Goal: Task Accomplishment & Management: Use online tool/utility

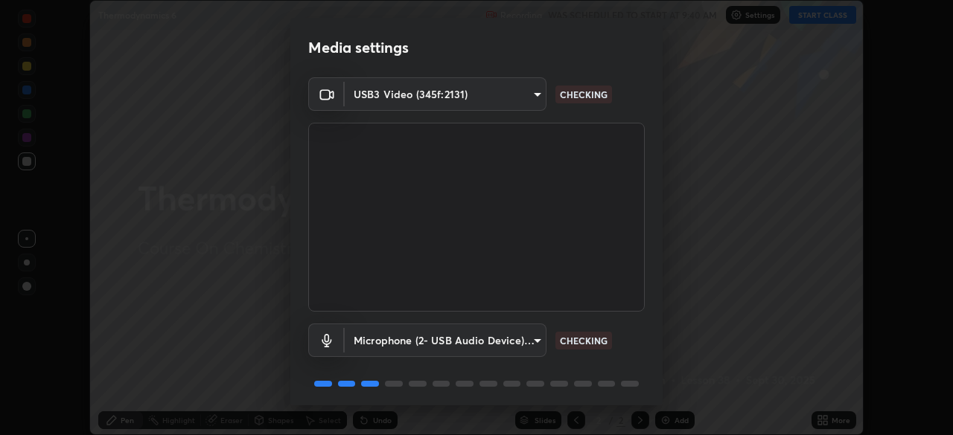
scroll to position [53, 0]
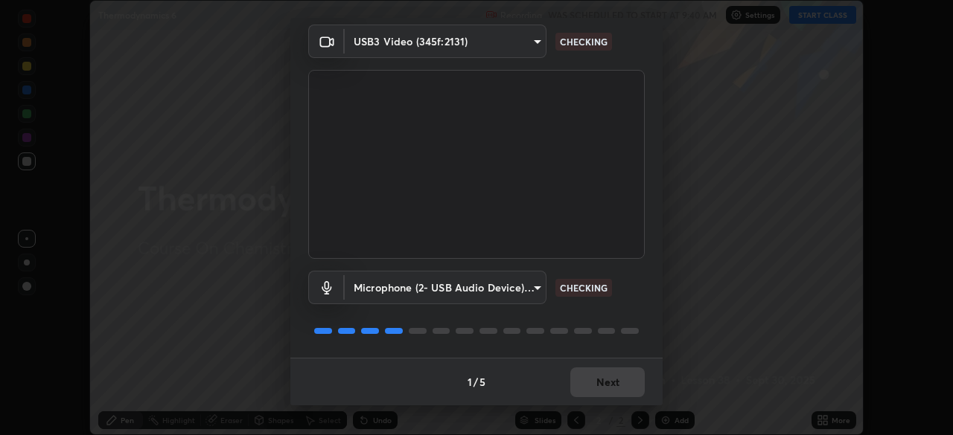
click at [601, 376] on div "1 / 5 Next" at bounding box center [476, 382] width 372 height 48
click at [602, 378] on div "1 / 5 Next" at bounding box center [476, 382] width 372 height 48
click at [601, 377] on div "1 / 5 Next" at bounding box center [476, 382] width 372 height 48
click at [601, 379] on div "1 / 5 Next" at bounding box center [476, 382] width 372 height 48
click at [602, 379] on div "1 / 5 Next" at bounding box center [476, 382] width 372 height 48
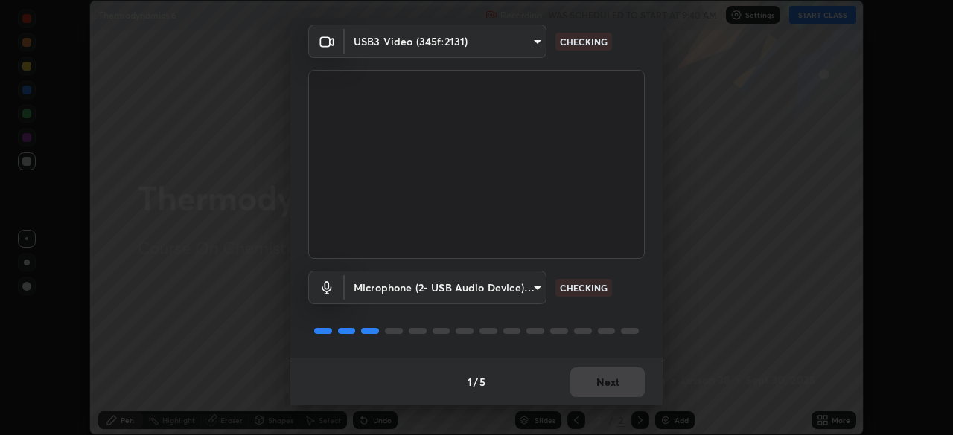
click at [602, 379] on button "Next" at bounding box center [607, 383] width 74 height 30
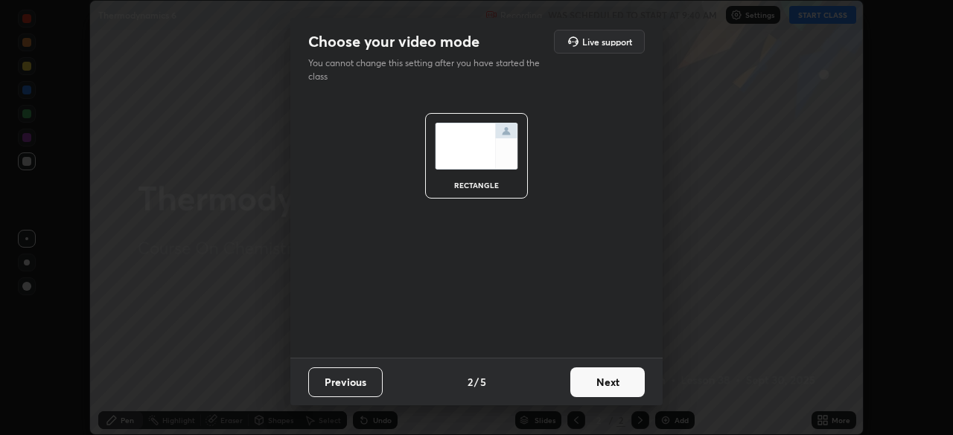
scroll to position [0, 0]
click at [602, 379] on button "Next" at bounding box center [607, 383] width 74 height 30
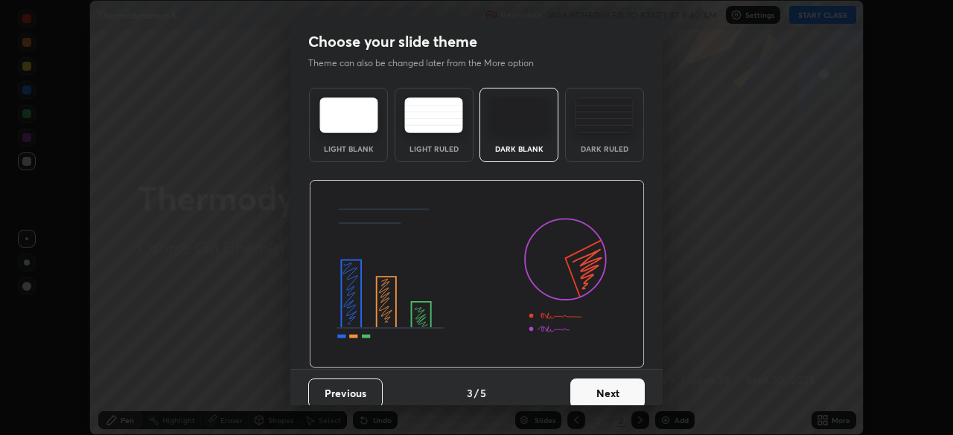
click at [604, 379] on button "Next" at bounding box center [607, 394] width 74 height 30
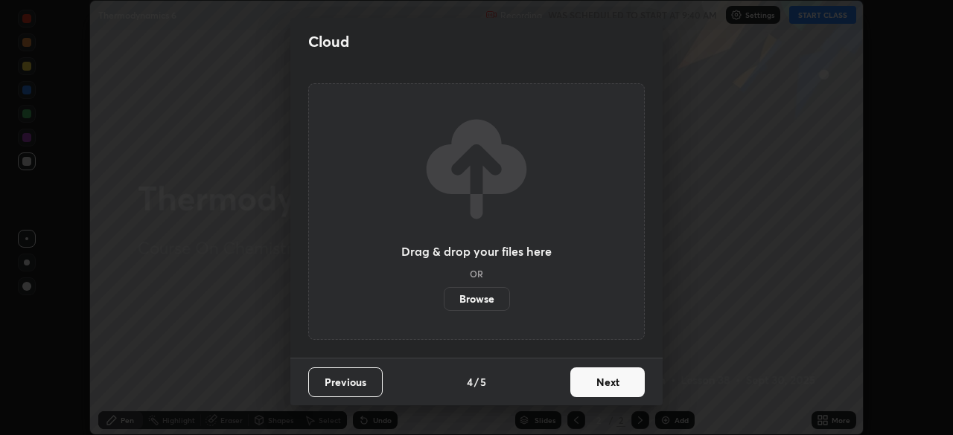
click at [604, 380] on button "Next" at bounding box center [607, 383] width 74 height 30
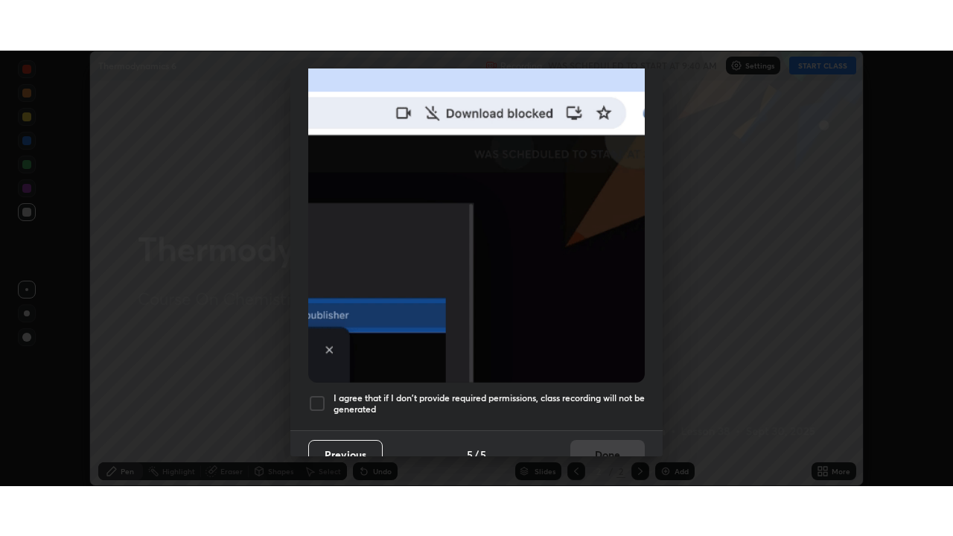
scroll to position [357, 0]
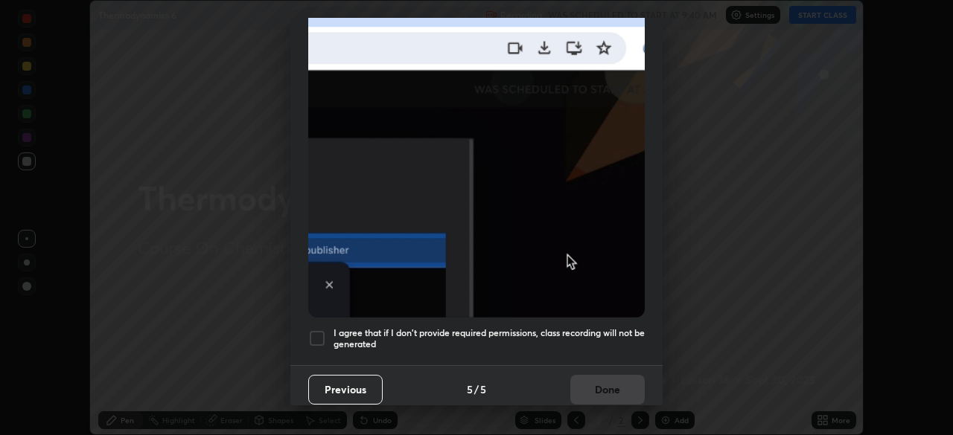
click at [453, 336] on h5 "I agree that if I don't provide required permissions, class recording will not …" at bounding box center [488, 339] width 311 height 23
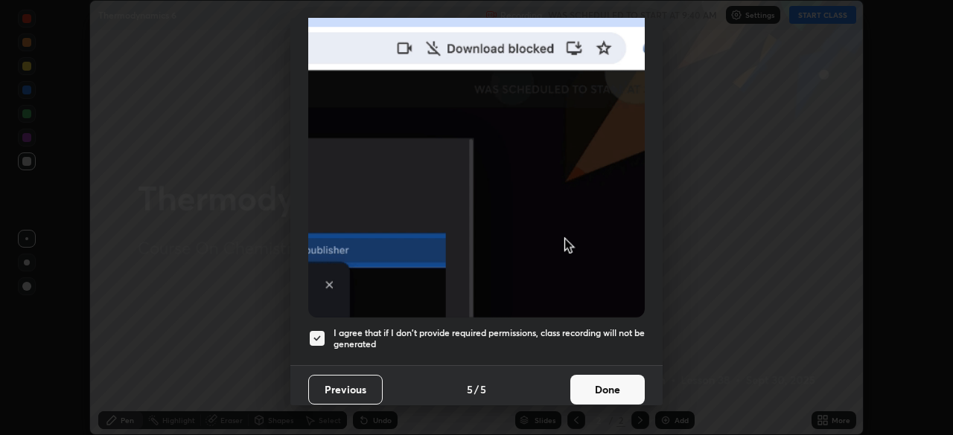
click at [570, 380] on button "Done" at bounding box center [607, 390] width 74 height 30
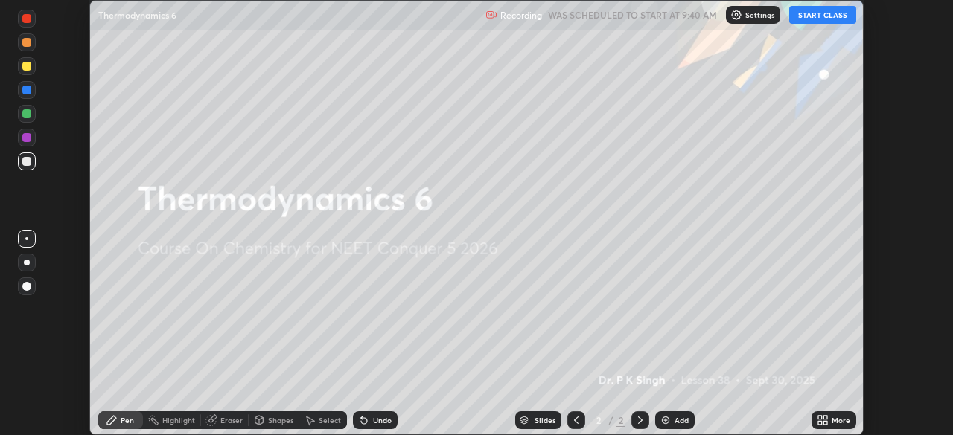
click at [822, 416] on icon at bounding box center [820, 418] width 4 height 4
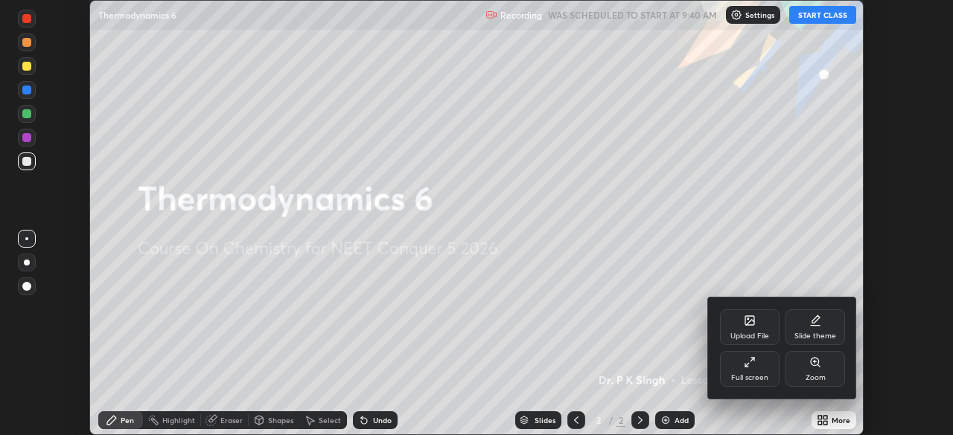
click at [753, 321] on icon at bounding box center [750, 322] width 8 height 5
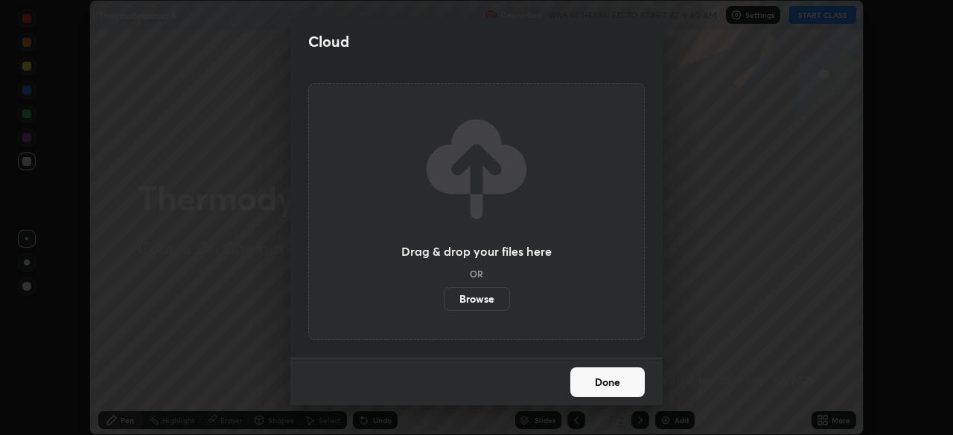
click at [491, 294] on label "Browse" at bounding box center [477, 299] width 66 height 24
click at [444, 294] on input "Browse" at bounding box center [444, 299] width 0 height 24
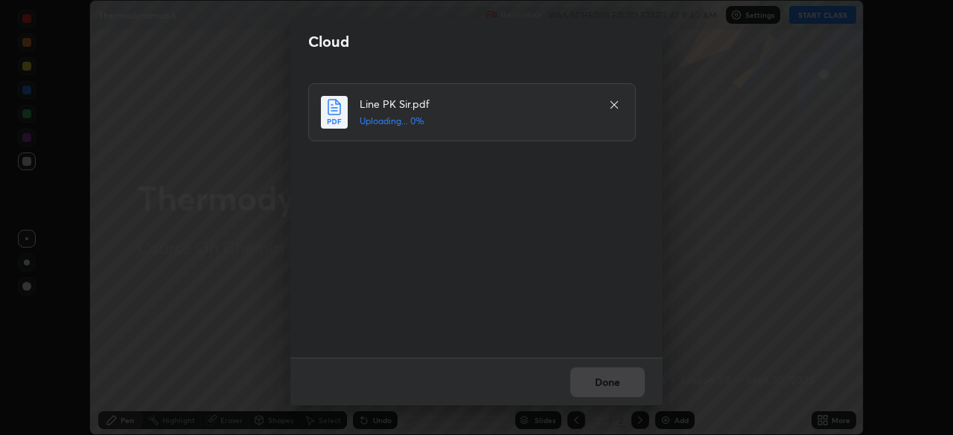
click at [610, 387] on div "Done" at bounding box center [476, 382] width 372 height 48
click at [609, 382] on div "Done" at bounding box center [476, 382] width 372 height 48
click at [601, 382] on button "Done" at bounding box center [607, 383] width 74 height 30
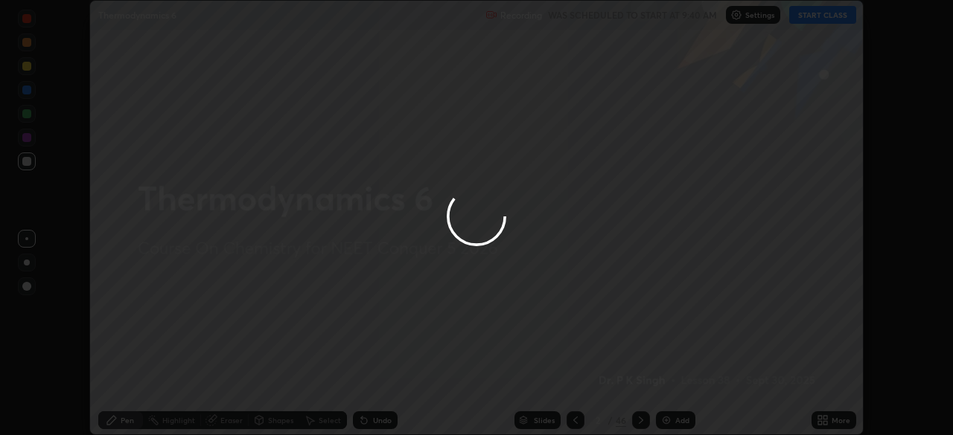
click at [602, 382] on div at bounding box center [476, 217] width 953 height 435
click at [603, 382] on div at bounding box center [476, 217] width 953 height 435
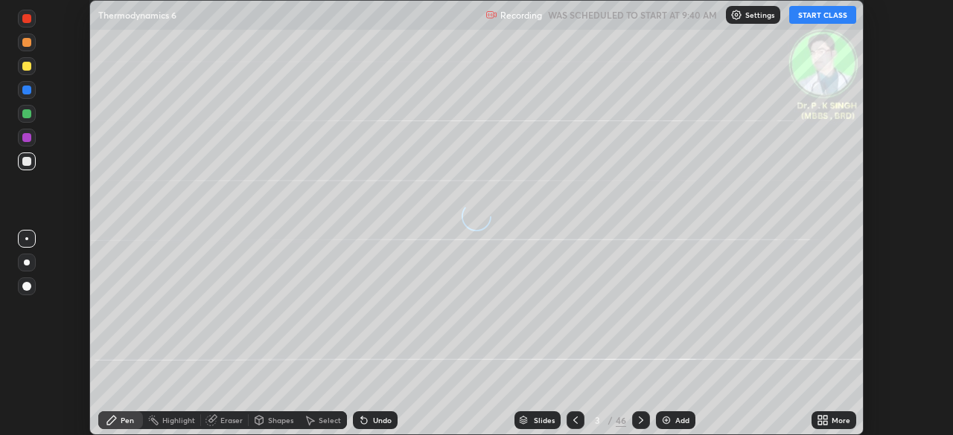
click at [825, 418] on icon at bounding box center [825, 418] width 4 height 4
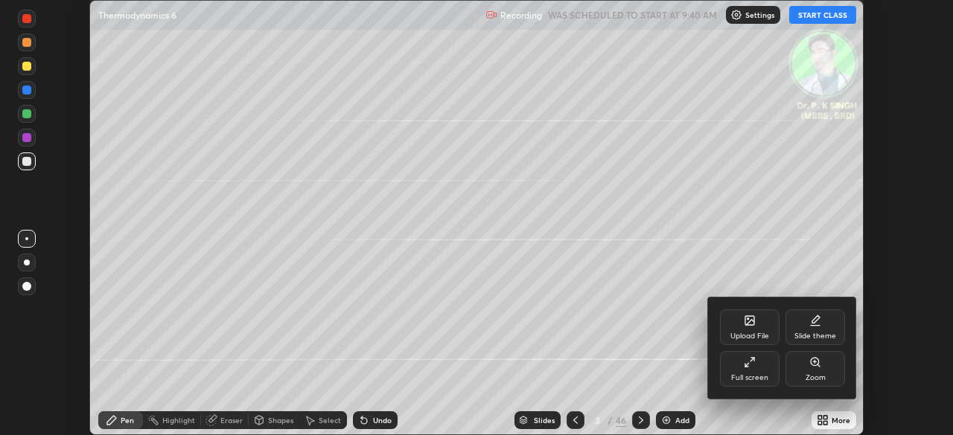
click at [747, 356] on div "Full screen" at bounding box center [750, 369] width 60 height 36
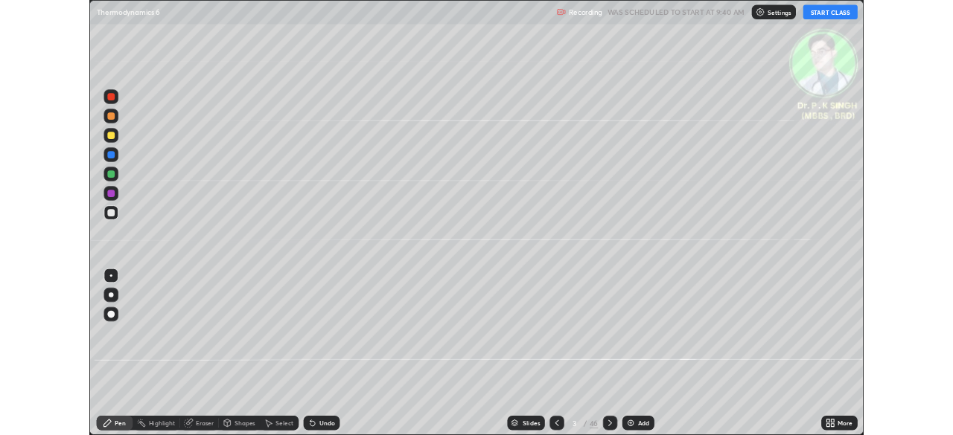
scroll to position [536, 953]
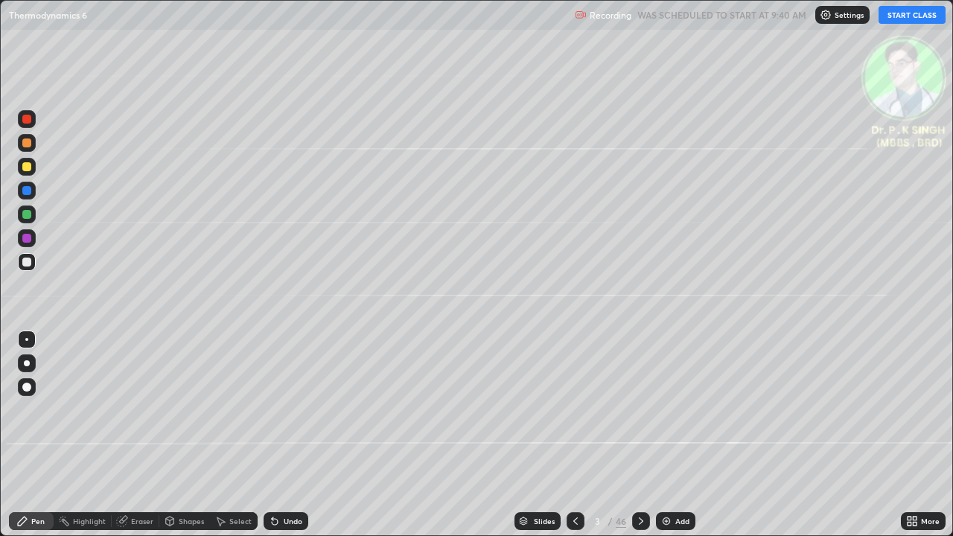
click at [898, 9] on button "START CLASS" at bounding box center [911, 15] width 67 height 18
click at [34, 213] on div at bounding box center [27, 214] width 18 height 18
click at [30, 213] on div at bounding box center [26, 214] width 9 height 9
click at [30, 168] on div at bounding box center [26, 166] width 9 height 9
click at [640, 435] on icon at bounding box center [641, 521] width 12 height 12
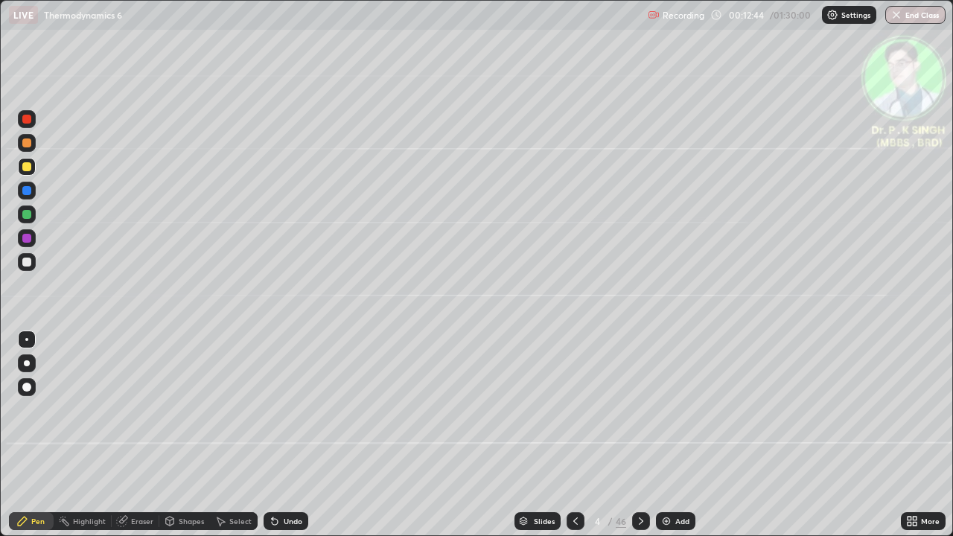
click at [639, 435] on icon at bounding box center [641, 521] width 12 height 12
click at [577, 435] on div at bounding box center [575, 521] width 18 height 18
click at [641, 435] on icon at bounding box center [641, 521] width 12 height 12
click at [638, 435] on icon at bounding box center [641, 521] width 12 height 12
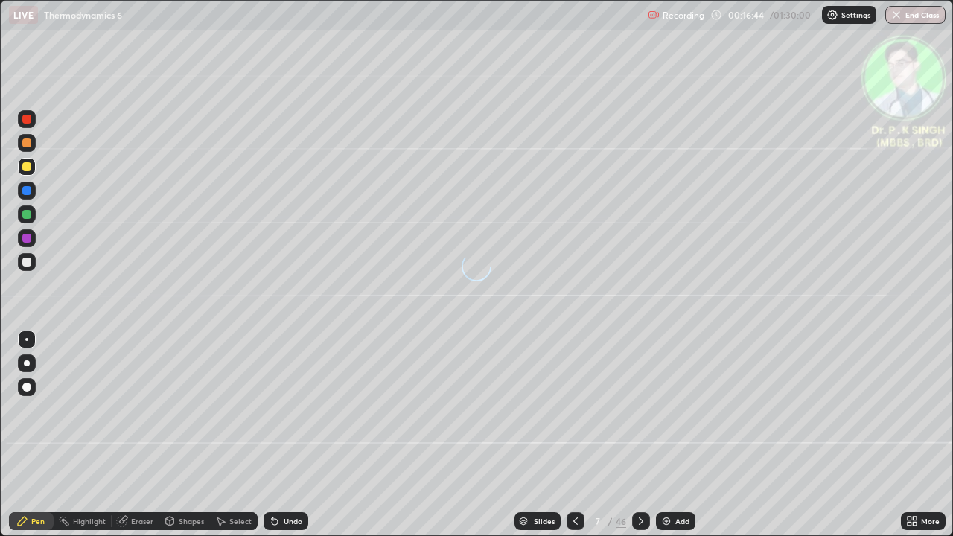
click at [28, 216] on div at bounding box center [26, 214] width 9 height 9
click at [27, 169] on div at bounding box center [26, 166] width 9 height 9
click at [30, 170] on div at bounding box center [26, 166] width 9 height 9
click at [641, 435] on icon at bounding box center [641, 521] width 12 height 12
click at [28, 215] on div at bounding box center [26, 214] width 9 height 9
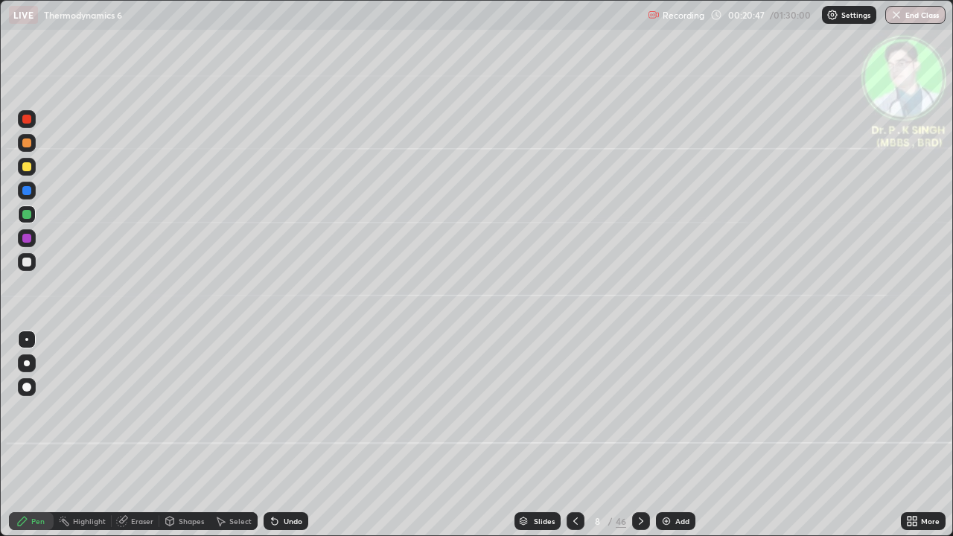
click at [28, 168] on div at bounding box center [26, 166] width 9 height 9
click at [28, 167] on div at bounding box center [26, 166] width 9 height 9
click at [634, 435] on div at bounding box center [641, 521] width 18 height 30
click at [641, 435] on icon at bounding box center [641, 521] width 12 height 12
click at [25, 167] on div at bounding box center [26, 166] width 9 height 9
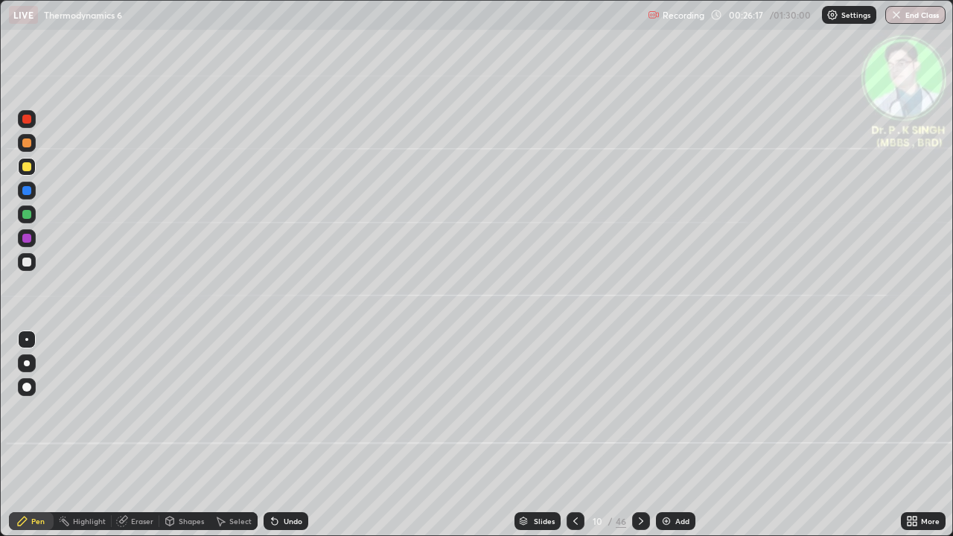
click at [130, 435] on div "Eraser" at bounding box center [136, 521] width 48 height 18
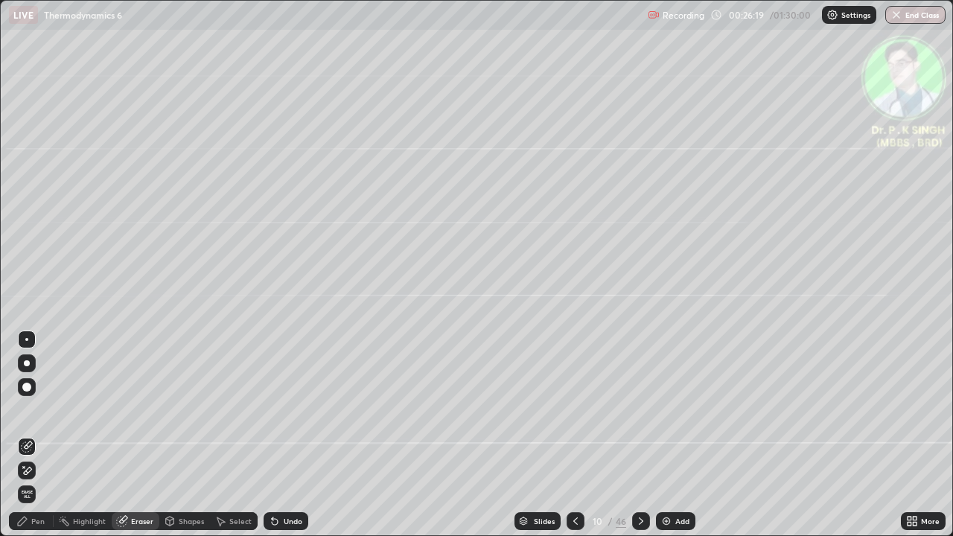
click at [26, 435] on icon at bounding box center [27, 470] width 12 height 13
click at [35, 435] on div "Pen" at bounding box center [37, 520] width 13 height 7
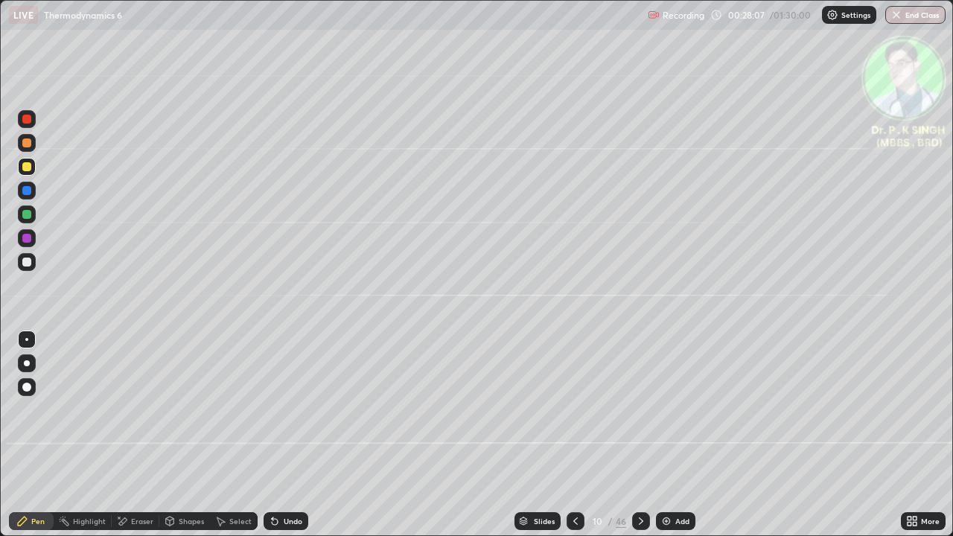
click at [641, 435] on icon at bounding box center [641, 521] width 12 height 12
click at [31, 165] on div at bounding box center [26, 166] width 9 height 9
click at [127, 435] on icon at bounding box center [122, 521] width 12 height 13
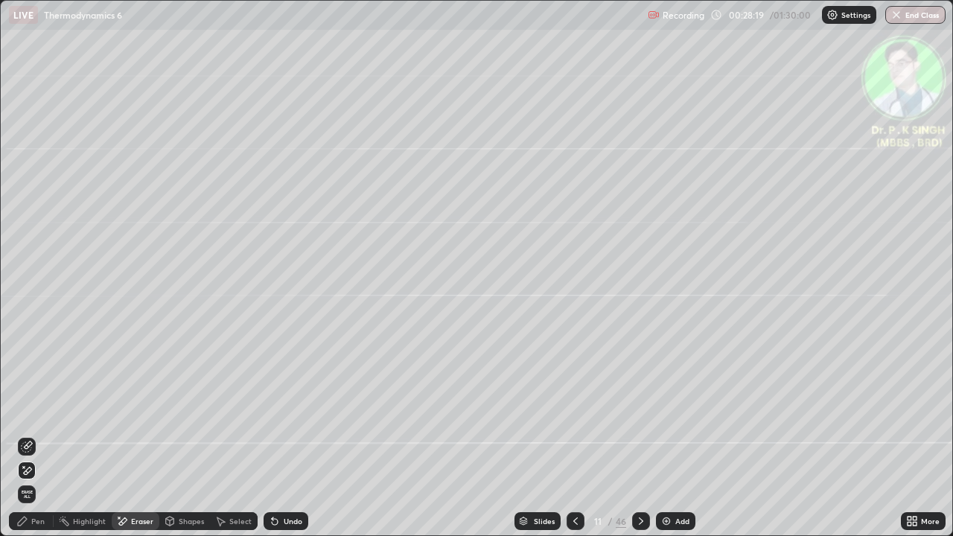
click at [30, 435] on span "Erase all" at bounding box center [27, 494] width 16 height 9
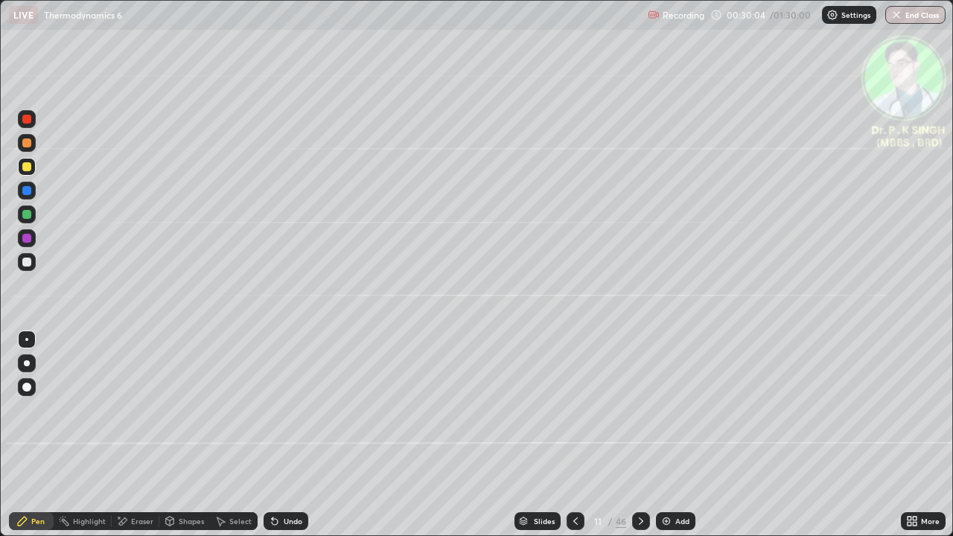
click at [637, 435] on icon at bounding box center [641, 521] width 12 height 12
click at [31, 167] on div at bounding box center [26, 166] width 9 height 9
click at [30, 189] on div at bounding box center [26, 190] width 9 height 9
click at [26, 167] on div at bounding box center [26, 166] width 9 height 9
click at [642, 435] on icon at bounding box center [641, 521] width 12 height 12
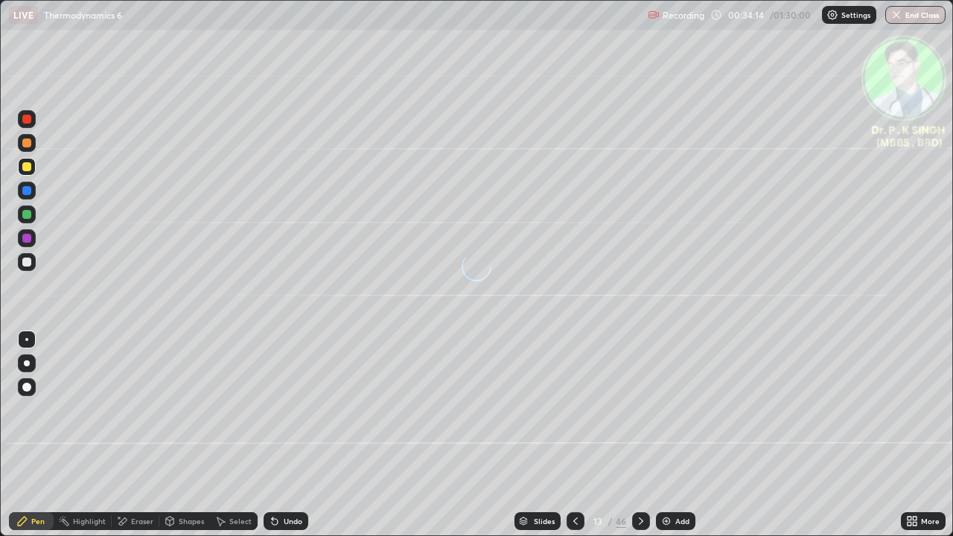
click at [22, 168] on div at bounding box center [26, 166] width 9 height 9
click at [636, 435] on icon at bounding box center [641, 521] width 12 height 12
click at [575, 435] on div at bounding box center [575, 521] width 18 height 18
click at [639, 435] on icon at bounding box center [641, 521] width 12 height 12
click at [639, 435] on icon at bounding box center [641, 520] width 4 height 7
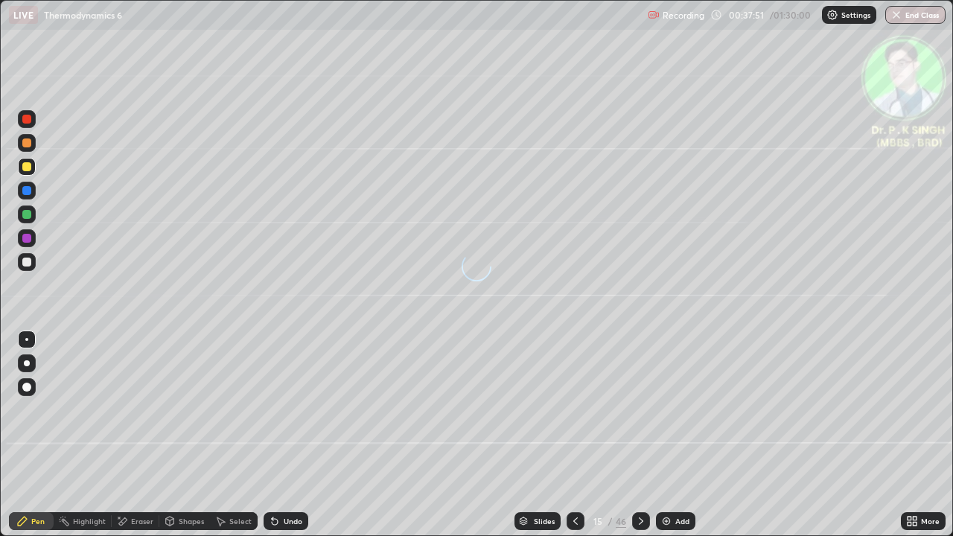
click at [29, 191] on div at bounding box center [26, 190] width 9 height 9
click at [26, 168] on div at bounding box center [26, 166] width 9 height 9
click at [641, 435] on icon at bounding box center [641, 521] width 12 height 12
click at [28, 167] on div at bounding box center [26, 166] width 9 height 9
click at [639, 435] on div at bounding box center [641, 521] width 18 height 18
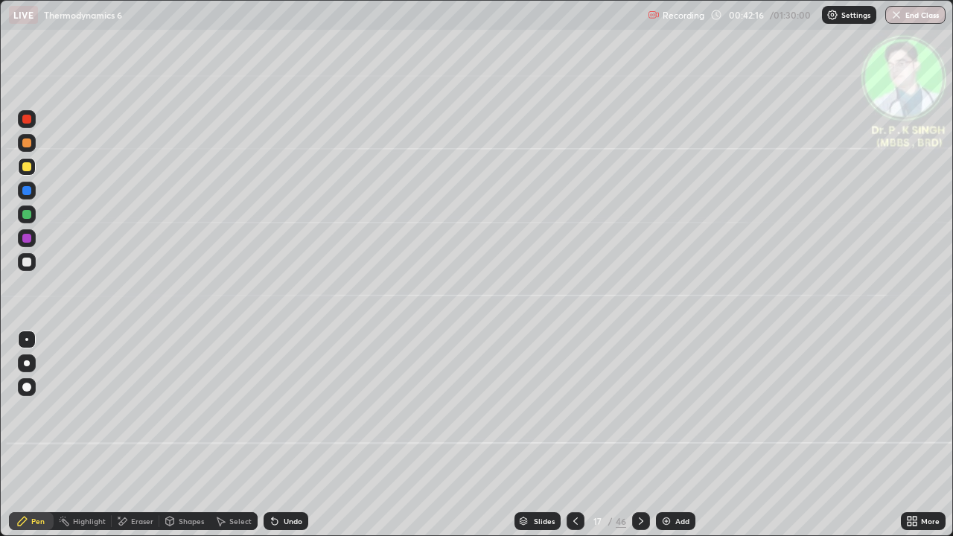
click at [127, 435] on div "Eraser" at bounding box center [136, 521] width 48 height 18
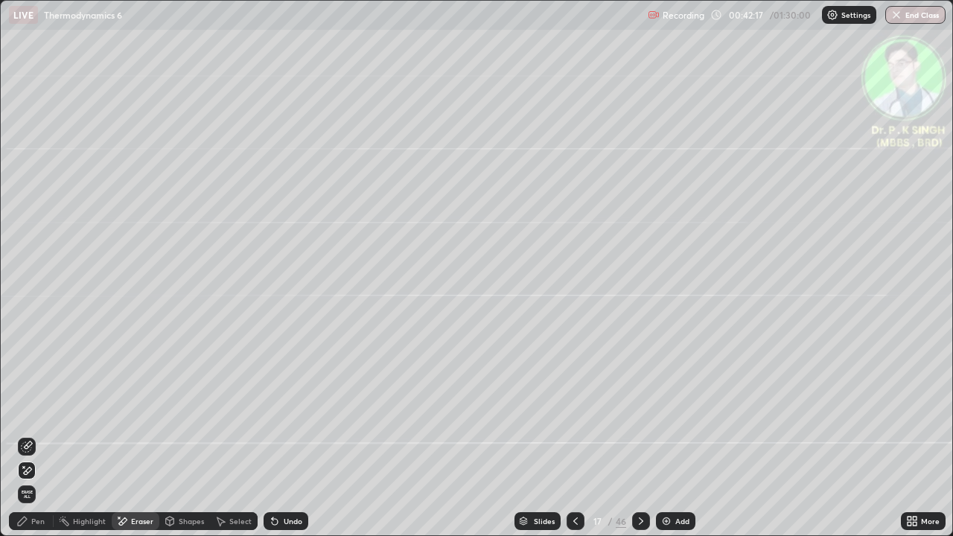
click at [29, 435] on icon at bounding box center [27, 470] width 12 height 13
click at [43, 435] on div "Pen" at bounding box center [37, 520] width 13 height 7
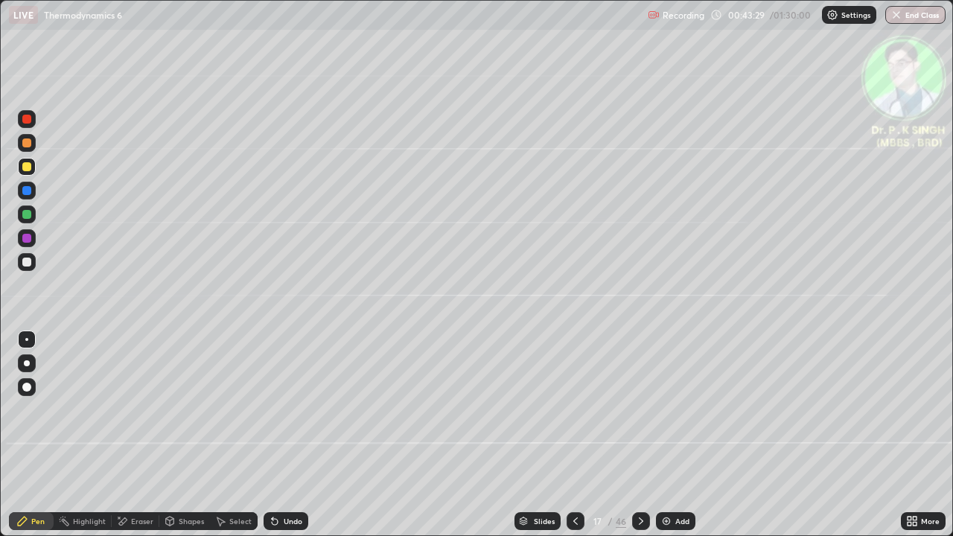
click at [642, 435] on icon at bounding box center [641, 521] width 12 height 12
click at [29, 192] on div at bounding box center [26, 190] width 9 height 9
click at [28, 167] on div at bounding box center [26, 166] width 9 height 9
click at [27, 167] on div at bounding box center [26, 166] width 9 height 9
click at [640, 435] on div at bounding box center [641, 521] width 18 height 18
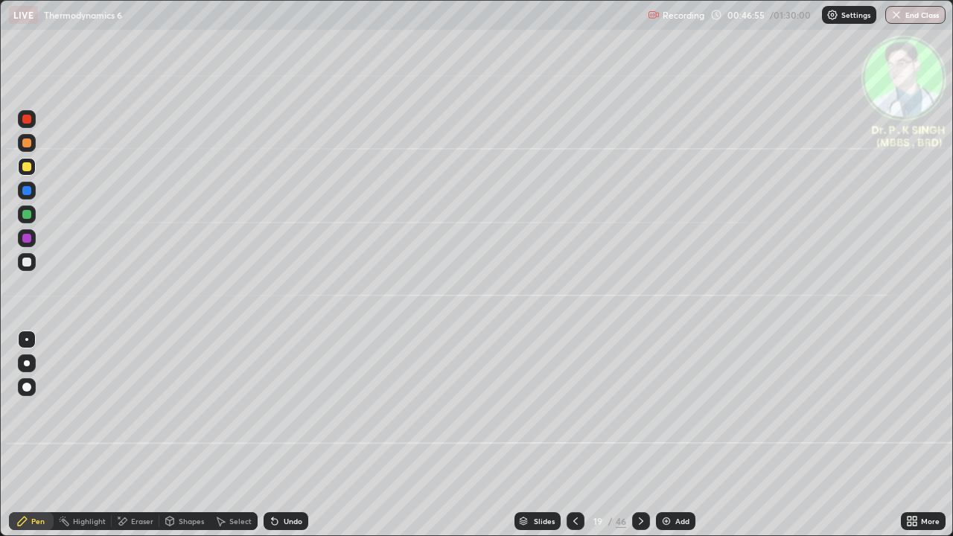
click at [642, 435] on div at bounding box center [641, 521] width 18 height 18
click at [32, 167] on div at bounding box center [27, 167] width 18 height 18
click at [28, 168] on div at bounding box center [26, 166] width 9 height 9
click at [28, 167] on div at bounding box center [26, 166] width 9 height 9
click at [639, 435] on icon at bounding box center [641, 521] width 12 height 12
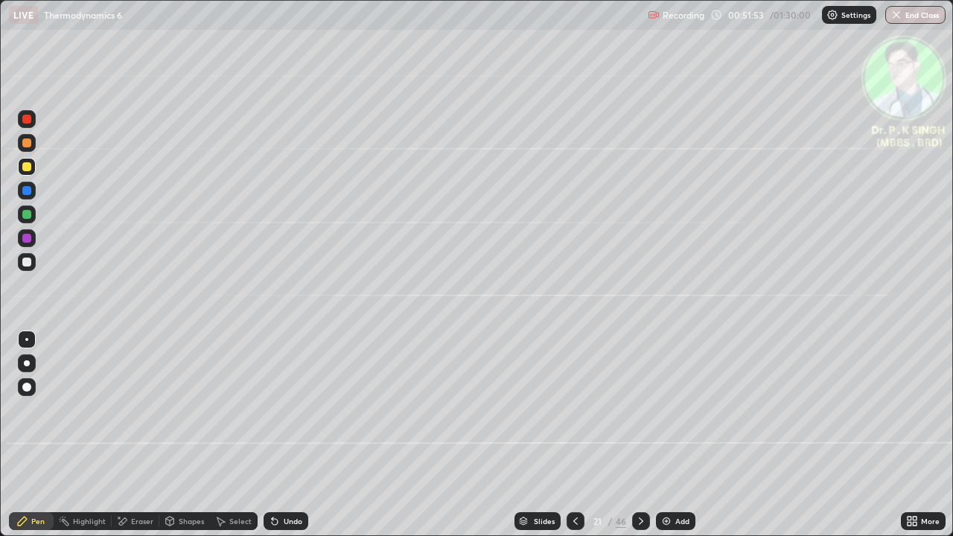
click at [28, 168] on div at bounding box center [26, 166] width 9 height 9
click at [28, 214] on div at bounding box center [26, 214] width 9 height 9
click at [135, 435] on div "Eraser" at bounding box center [142, 520] width 22 height 7
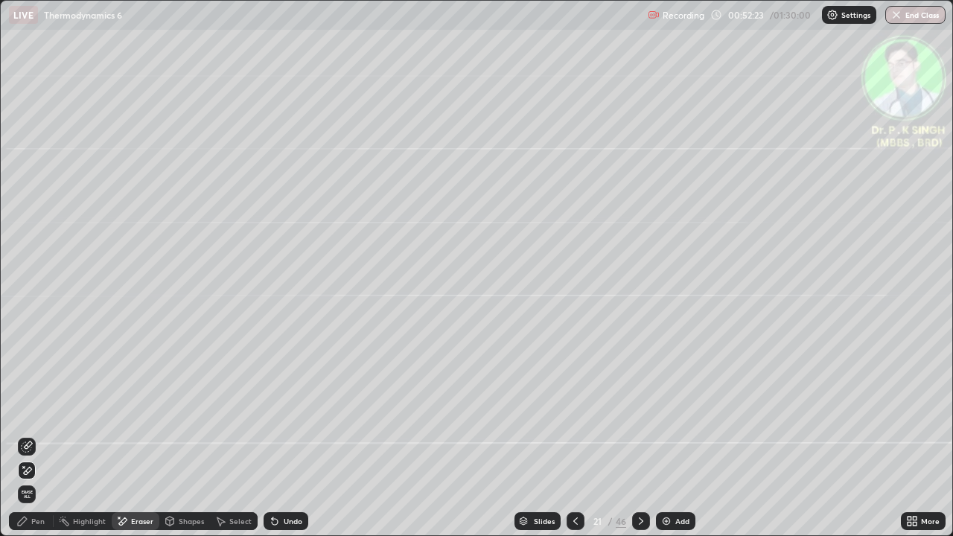
click at [32, 435] on icon at bounding box center [27, 470] width 12 height 13
click at [28, 435] on div "Pen" at bounding box center [31, 521] width 45 height 18
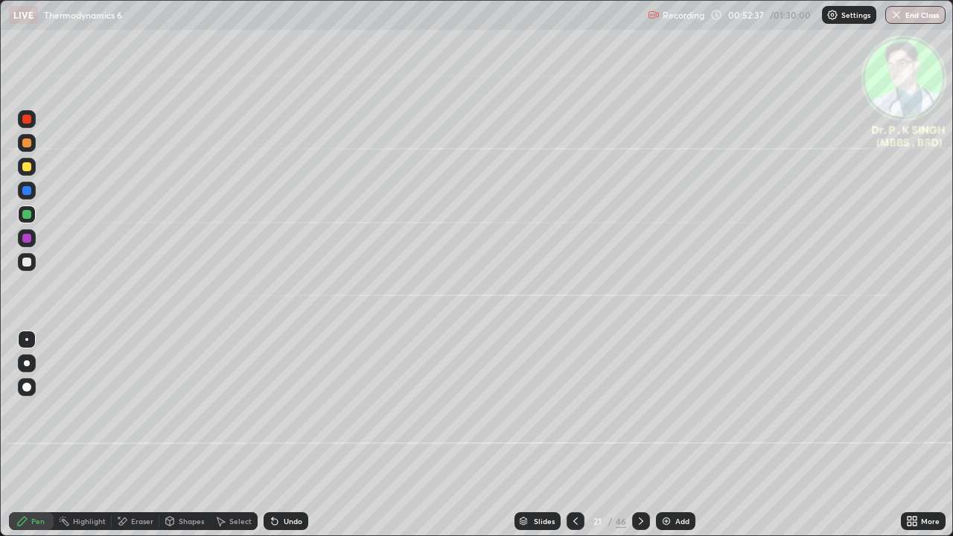
click at [29, 169] on div at bounding box center [26, 166] width 9 height 9
click at [639, 435] on icon at bounding box center [641, 521] width 12 height 12
click at [641, 435] on icon at bounding box center [641, 521] width 12 height 12
click at [29, 167] on div at bounding box center [26, 166] width 9 height 9
click at [572, 435] on icon at bounding box center [575, 521] width 12 height 12
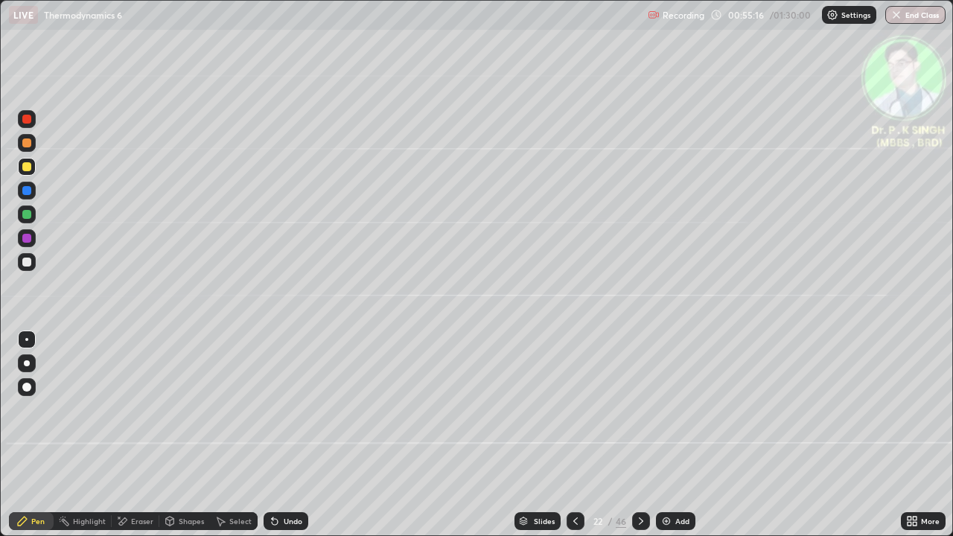
click at [575, 435] on icon at bounding box center [575, 520] width 4 height 7
click at [34, 168] on div at bounding box center [27, 167] width 18 height 18
click at [127, 435] on icon at bounding box center [122, 521] width 12 height 13
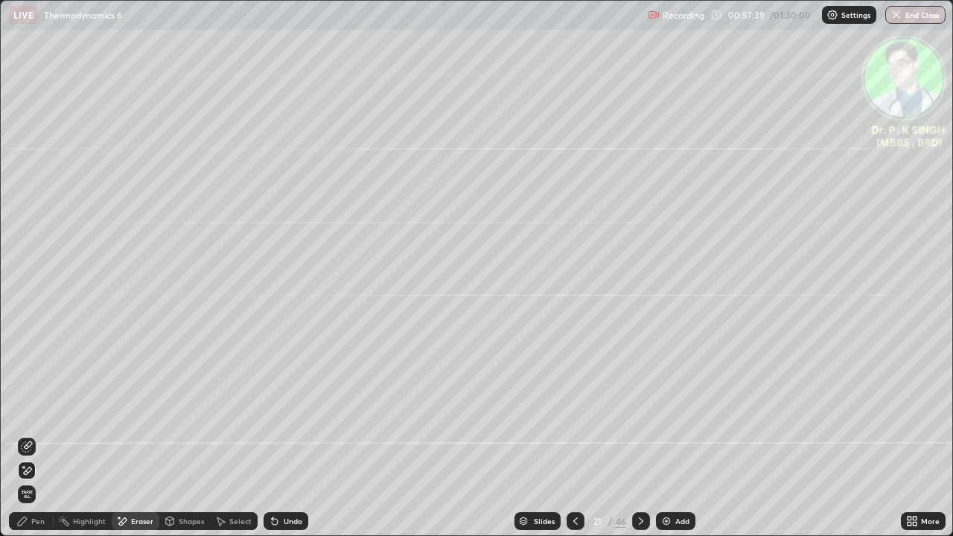
click at [30, 435] on icon at bounding box center [28, 470] width 8 height 7
click at [27, 435] on icon at bounding box center [22, 521] width 9 height 9
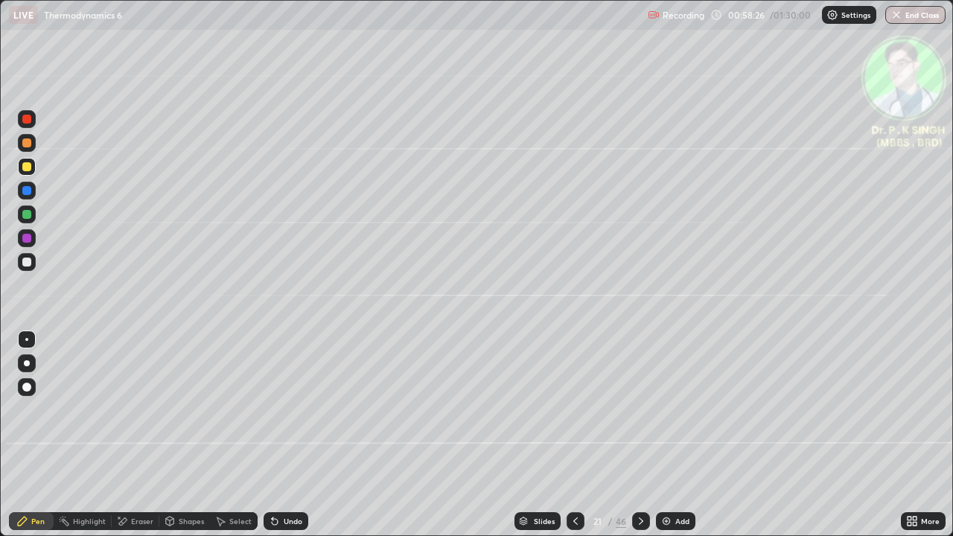
click at [639, 435] on div at bounding box center [641, 521] width 18 height 30
click at [573, 435] on icon at bounding box center [575, 521] width 12 height 12
click at [642, 435] on div at bounding box center [641, 521] width 18 height 18
click at [637, 435] on div at bounding box center [641, 521] width 18 height 18
click at [127, 435] on icon at bounding box center [122, 521] width 12 height 13
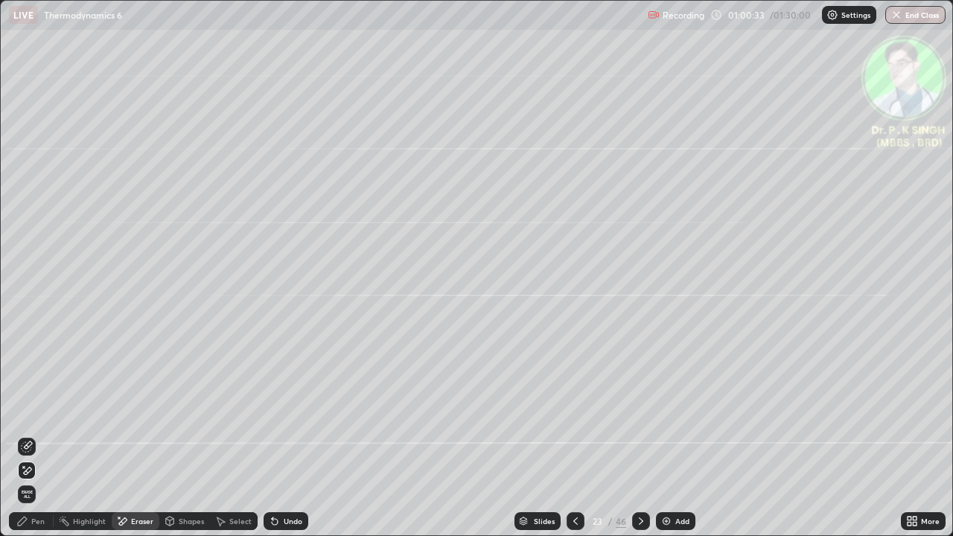
click at [33, 435] on div "Erase all" at bounding box center [27, 494] width 18 height 24
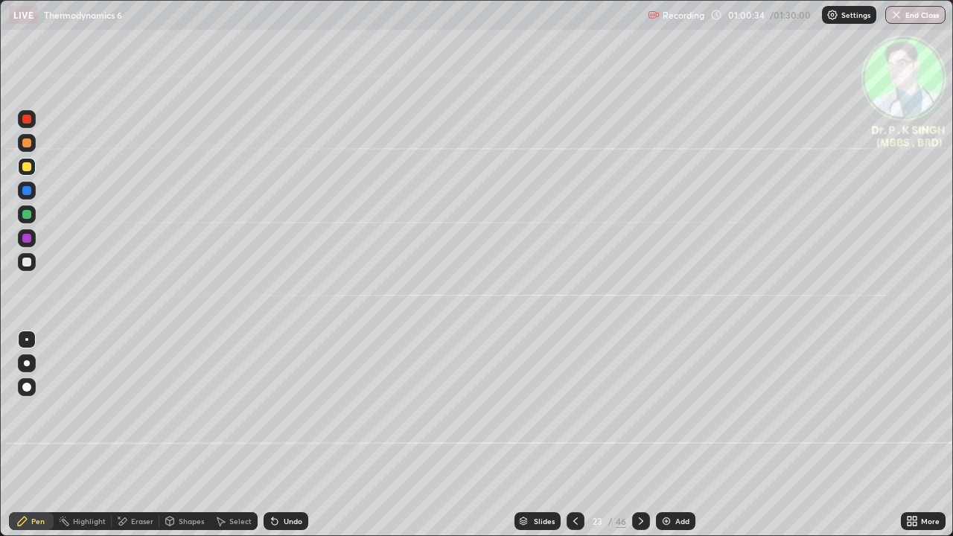
click at [28, 217] on div at bounding box center [26, 214] width 9 height 9
click at [31, 167] on div at bounding box center [26, 166] width 9 height 9
click at [572, 435] on div at bounding box center [575, 521] width 18 height 18
click at [569, 435] on icon at bounding box center [575, 521] width 12 height 12
click at [639, 435] on icon at bounding box center [641, 521] width 12 height 12
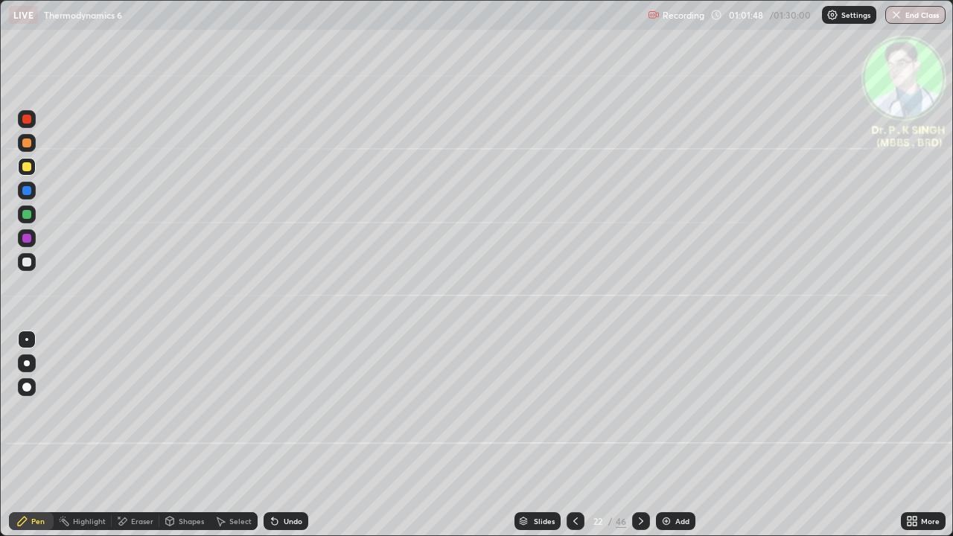
click at [639, 435] on icon at bounding box center [641, 521] width 12 height 12
click at [577, 435] on div at bounding box center [575, 521] width 18 height 18
click at [570, 435] on div at bounding box center [575, 521] width 18 height 18
click at [639, 435] on icon at bounding box center [641, 521] width 12 height 12
click at [634, 435] on div at bounding box center [641, 521] width 18 height 18
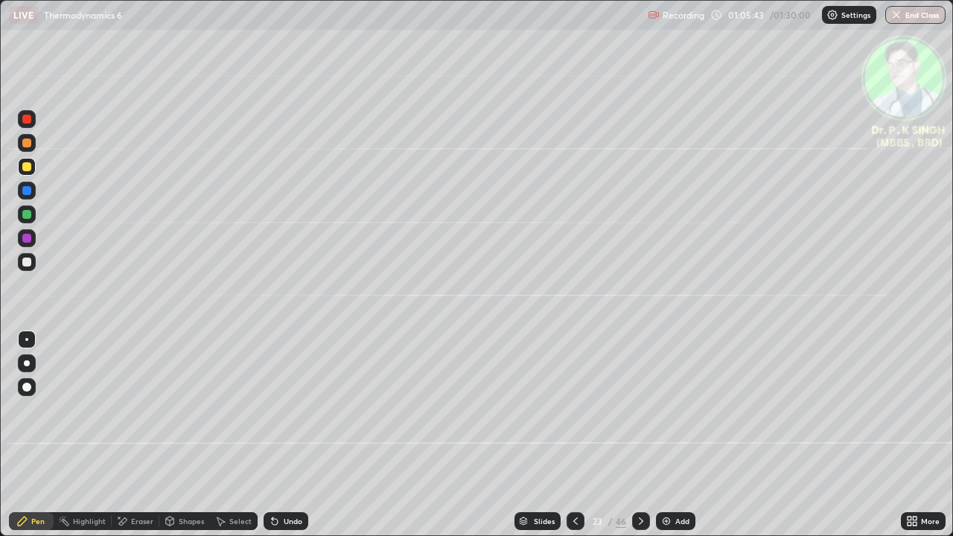
click at [124, 435] on icon at bounding box center [123, 520] width 8 height 7
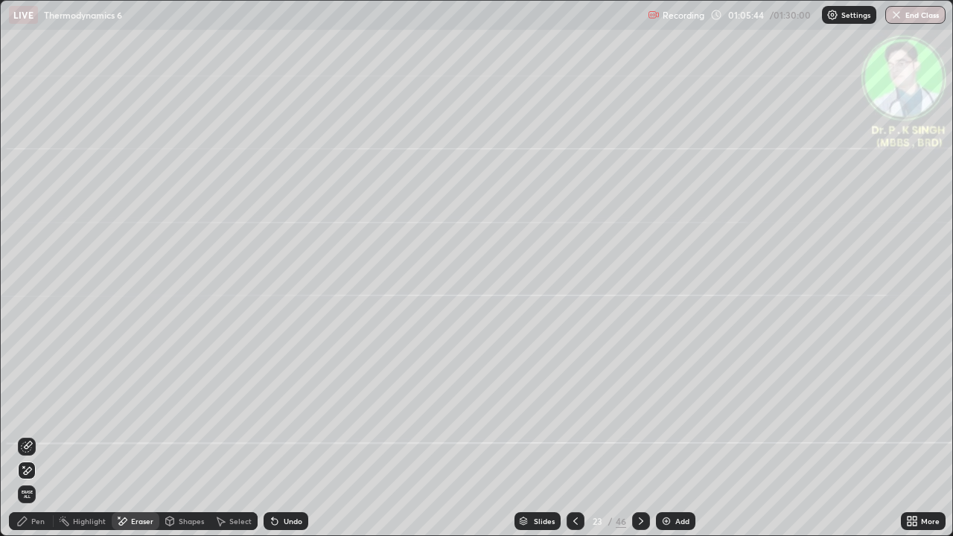
click at [24, 435] on icon at bounding box center [23, 466] width 1 height 1
click at [31, 435] on div "Pen" at bounding box center [31, 521] width 45 height 18
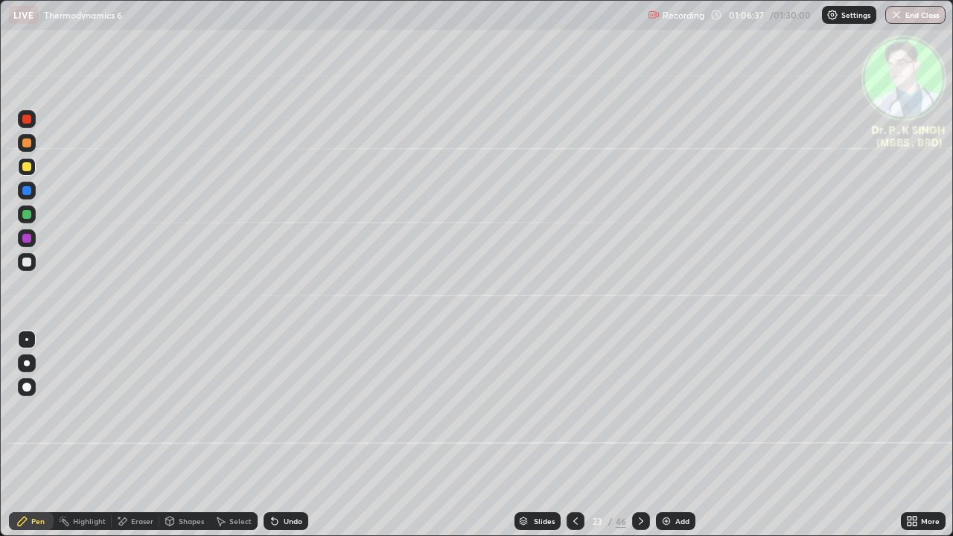
click at [633, 435] on div at bounding box center [641, 521] width 18 height 30
click at [30, 168] on div at bounding box center [26, 166] width 9 height 9
click at [639, 435] on icon at bounding box center [641, 521] width 12 height 12
click at [126, 435] on icon at bounding box center [122, 521] width 12 height 13
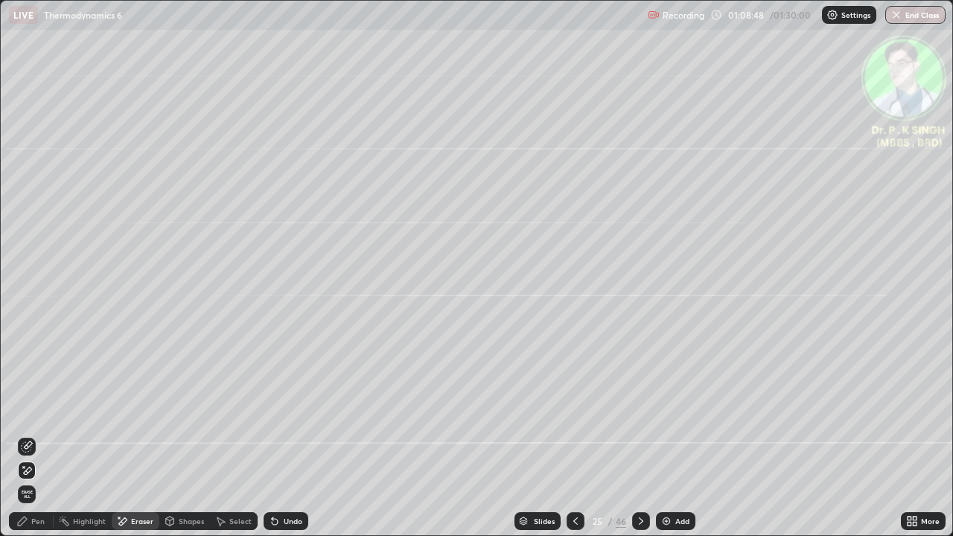
click at [30, 435] on icon at bounding box center [28, 470] width 8 height 7
click at [38, 435] on div "Pen" at bounding box center [37, 520] width 13 height 7
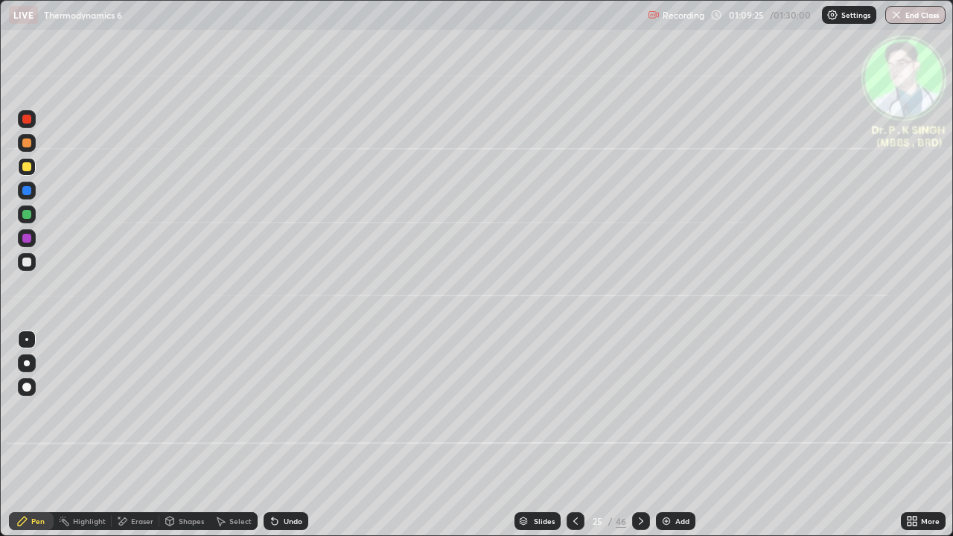
click at [641, 435] on icon at bounding box center [641, 521] width 12 height 12
click at [31, 215] on div at bounding box center [26, 214] width 9 height 9
click at [28, 167] on div at bounding box center [26, 166] width 9 height 9
click at [28, 170] on div at bounding box center [26, 166] width 9 height 9
click at [127, 435] on icon at bounding box center [122, 521] width 12 height 13
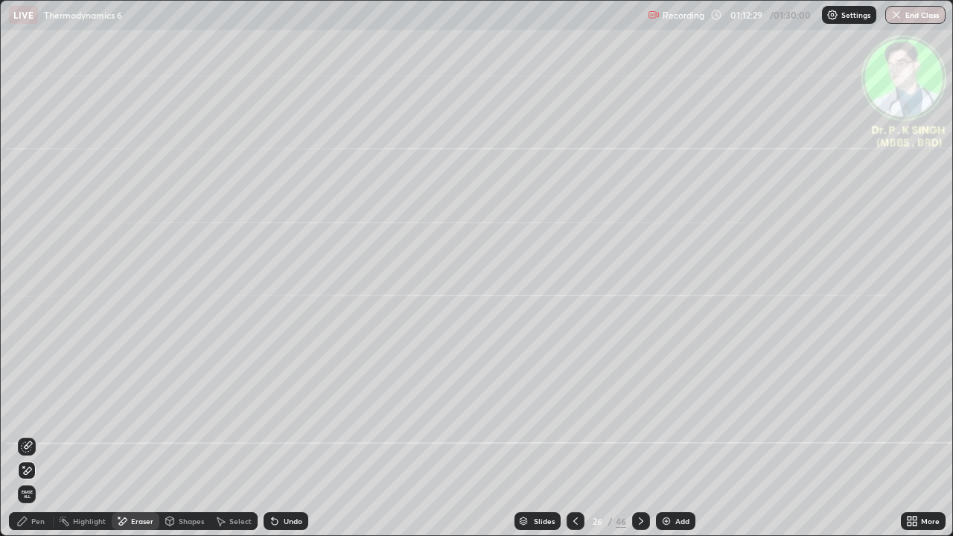
click at [27, 435] on icon at bounding box center [27, 470] width 12 height 13
click at [32, 435] on div "Pen" at bounding box center [37, 520] width 13 height 7
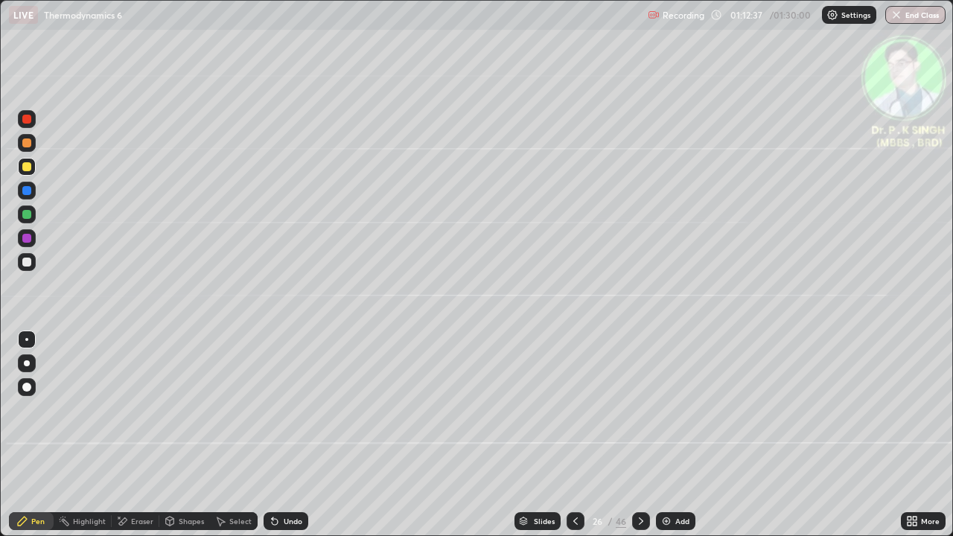
click at [129, 435] on div "Eraser" at bounding box center [136, 521] width 48 height 18
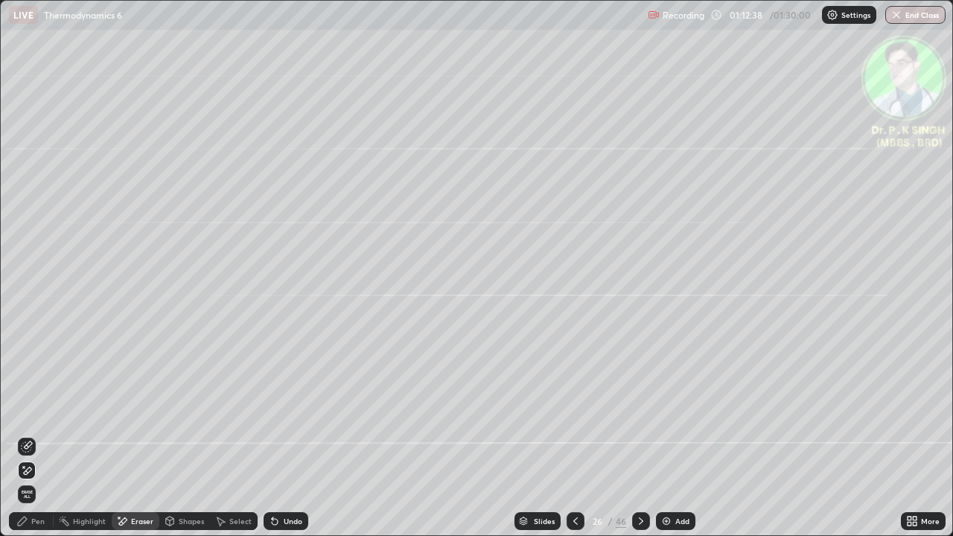
click at [34, 435] on div at bounding box center [27, 470] width 18 height 18
click at [33, 435] on div "Pen" at bounding box center [37, 520] width 13 height 7
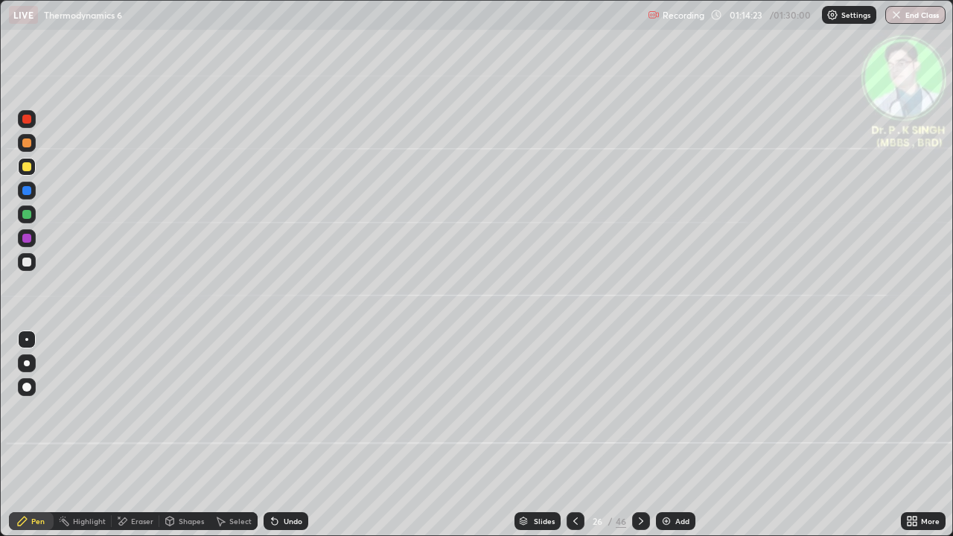
click at [33, 166] on div at bounding box center [27, 167] width 18 height 18
click at [639, 435] on icon at bounding box center [641, 520] width 4 height 7
click at [28, 192] on div at bounding box center [26, 190] width 9 height 9
click at [639, 435] on icon at bounding box center [641, 521] width 12 height 12
click at [30, 170] on div at bounding box center [26, 166] width 9 height 9
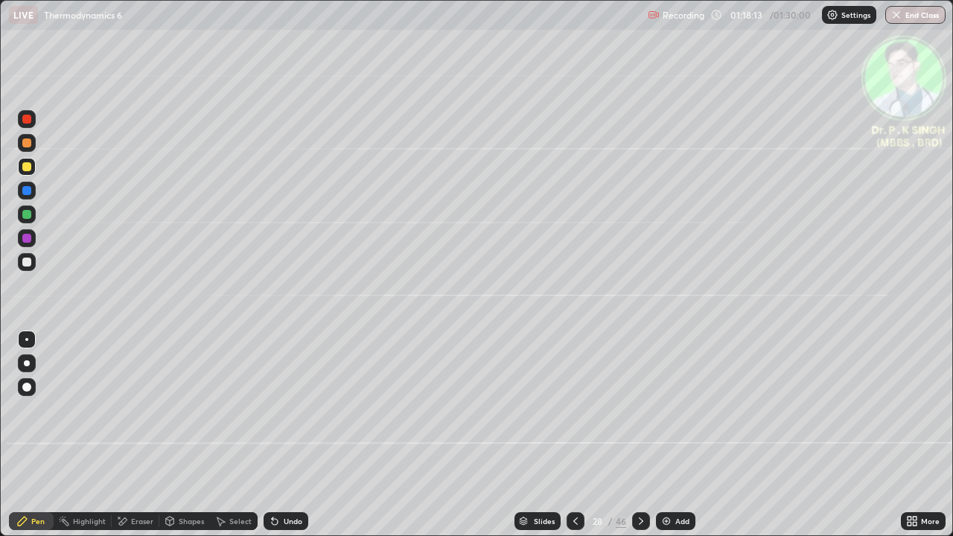
click at [28, 191] on div at bounding box center [26, 190] width 9 height 9
click at [638, 435] on div at bounding box center [641, 521] width 18 height 18
click at [575, 435] on icon at bounding box center [575, 521] width 12 height 12
click at [637, 435] on div at bounding box center [641, 521] width 18 height 18
click at [32, 191] on div at bounding box center [27, 191] width 18 height 18
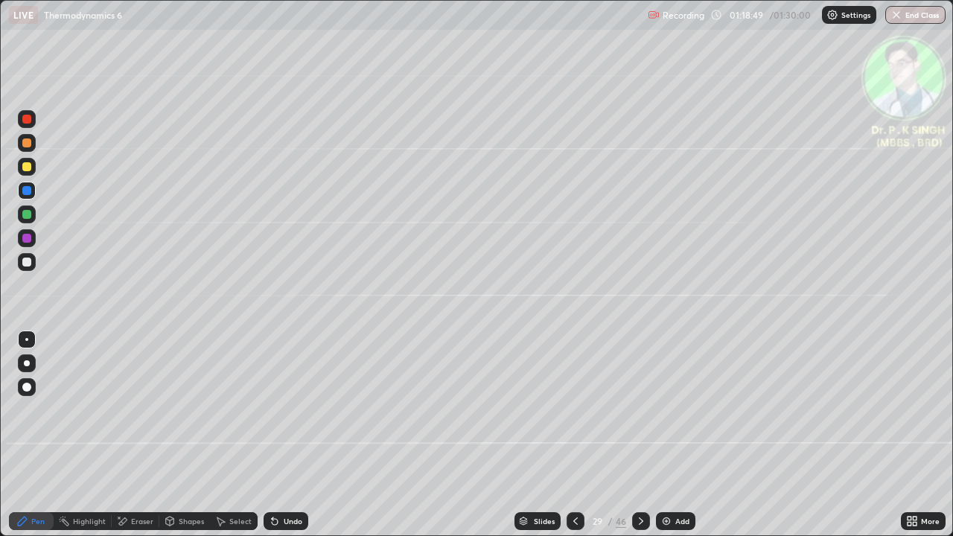
click at [34, 165] on div at bounding box center [27, 167] width 18 height 18
click at [639, 435] on div at bounding box center [641, 521] width 18 height 18
click at [29, 168] on div at bounding box center [26, 166] width 9 height 9
click at [638, 435] on icon at bounding box center [641, 521] width 12 height 12
click at [33, 194] on div at bounding box center [27, 191] width 18 height 18
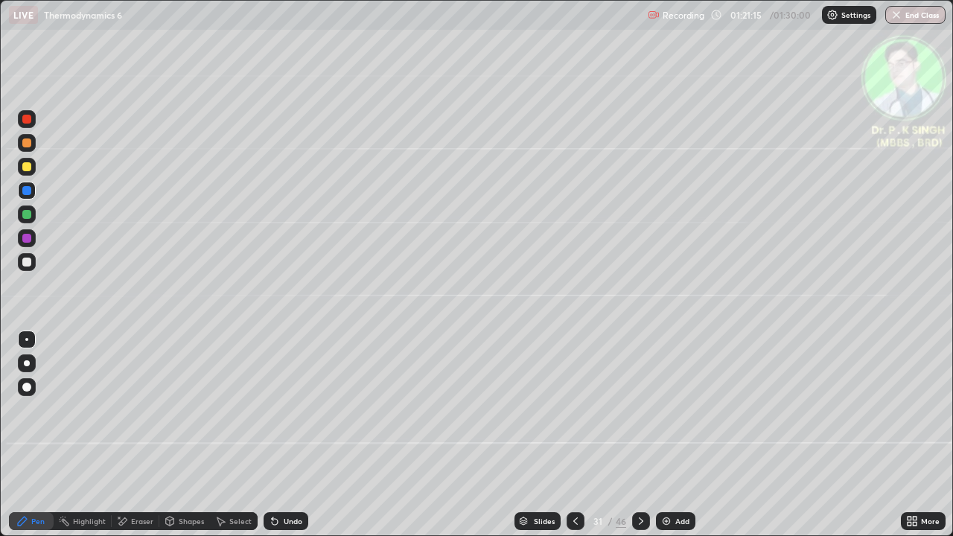
click at [28, 167] on div at bounding box center [26, 166] width 9 height 9
click at [28, 191] on div at bounding box center [26, 190] width 9 height 9
click at [29, 170] on div at bounding box center [26, 166] width 9 height 9
click at [639, 435] on icon at bounding box center [641, 521] width 12 height 12
click at [28, 215] on div at bounding box center [26, 214] width 9 height 9
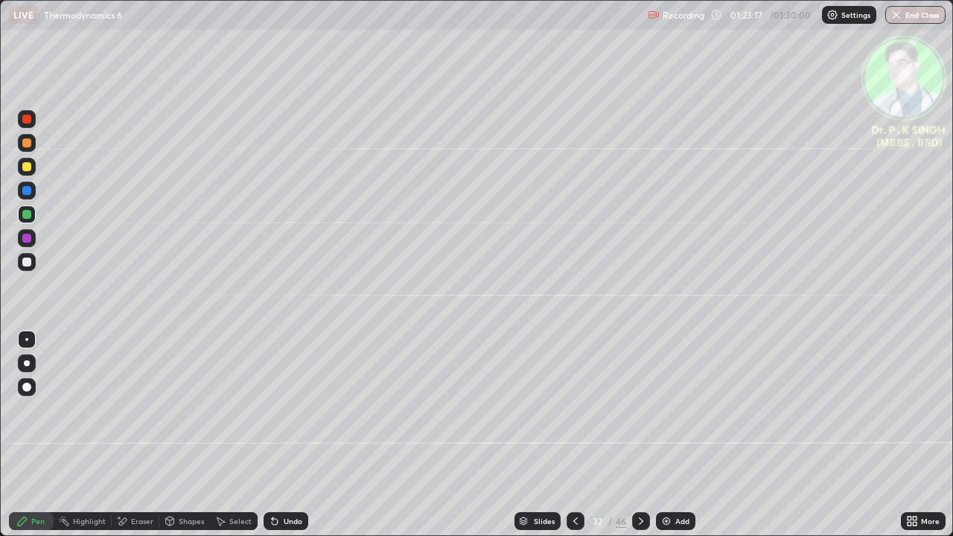
click at [28, 167] on div at bounding box center [26, 166] width 9 height 9
click at [29, 170] on div at bounding box center [26, 166] width 9 height 9
click at [640, 435] on div at bounding box center [641, 521] width 18 height 30
click at [636, 435] on div at bounding box center [641, 521] width 18 height 30
click at [572, 435] on icon at bounding box center [575, 521] width 12 height 12
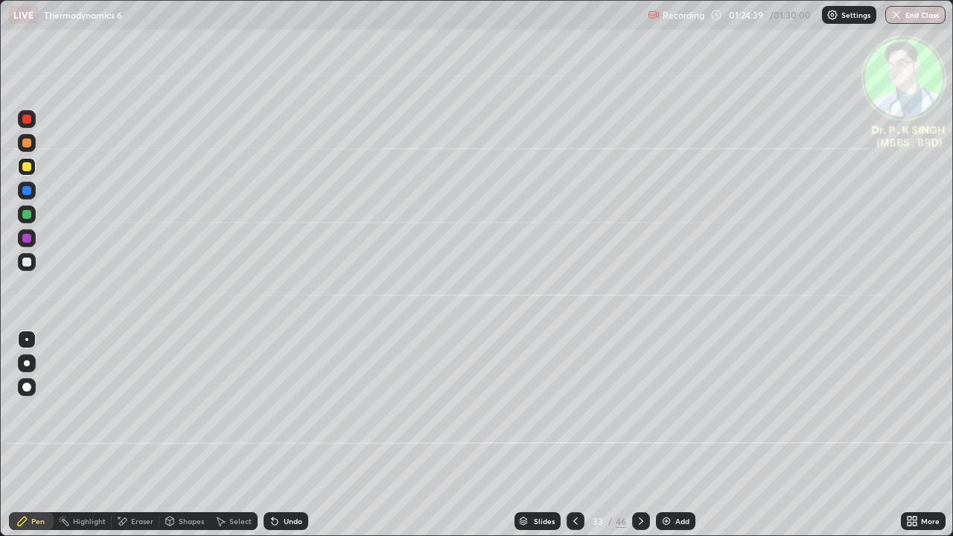
click at [577, 435] on div at bounding box center [575, 521] width 18 height 30
click at [639, 435] on icon at bounding box center [641, 521] width 12 height 12
click at [28, 190] on div at bounding box center [26, 190] width 9 height 9
click at [27, 165] on div at bounding box center [26, 166] width 9 height 9
click at [33, 168] on div at bounding box center [27, 167] width 18 height 18
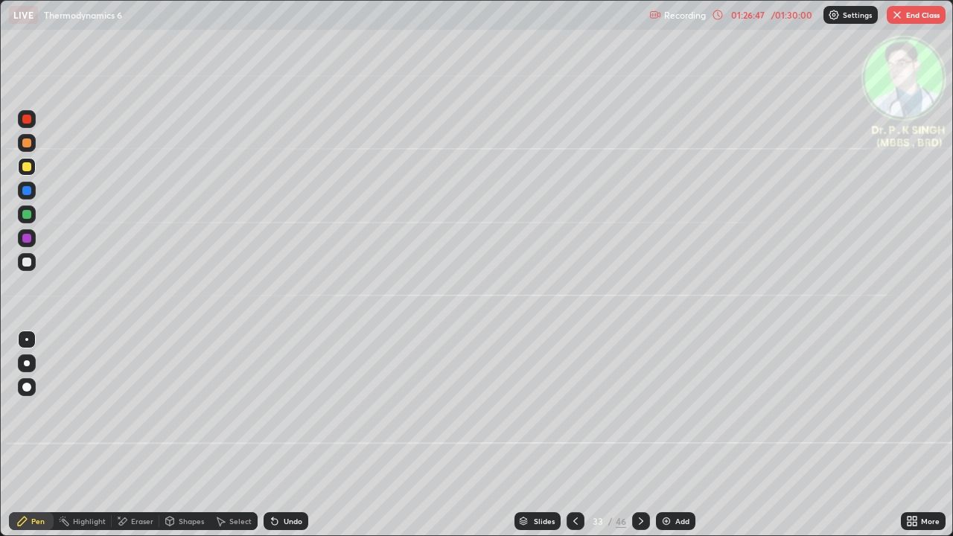
click at [118, 435] on icon at bounding box center [118, 517] width 1 height 1
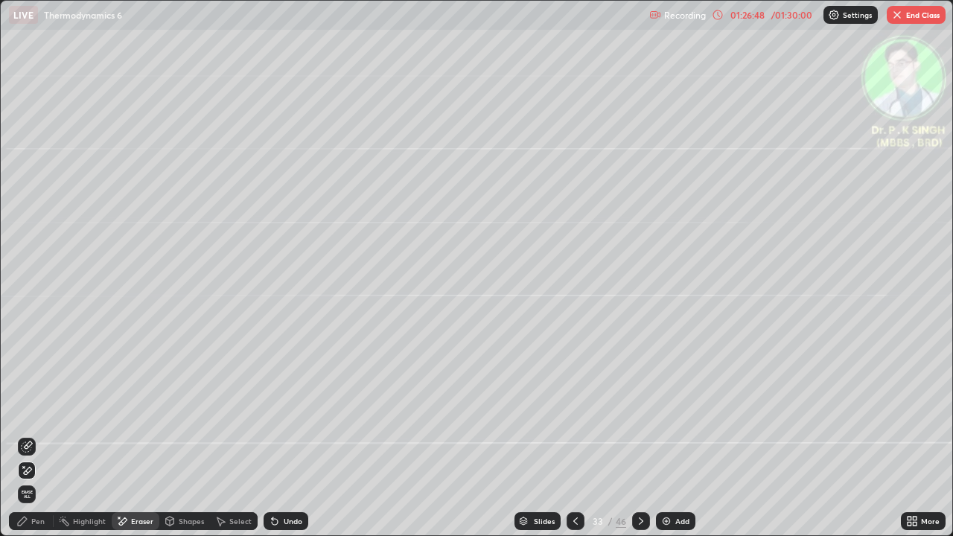
click at [28, 435] on icon at bounding box center [27, 470] width 12 height 13
click at [32, 435] on div "Pen" at bounding box center [37, 520] width 13 height 7
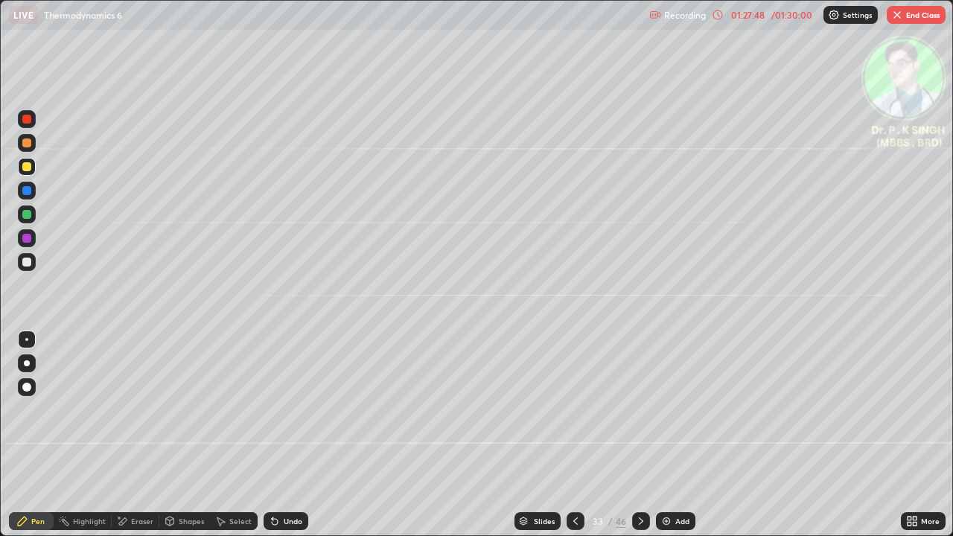
click at [929, 14] on button "End Class" at bounding box center [916, 15] width 59 height 18
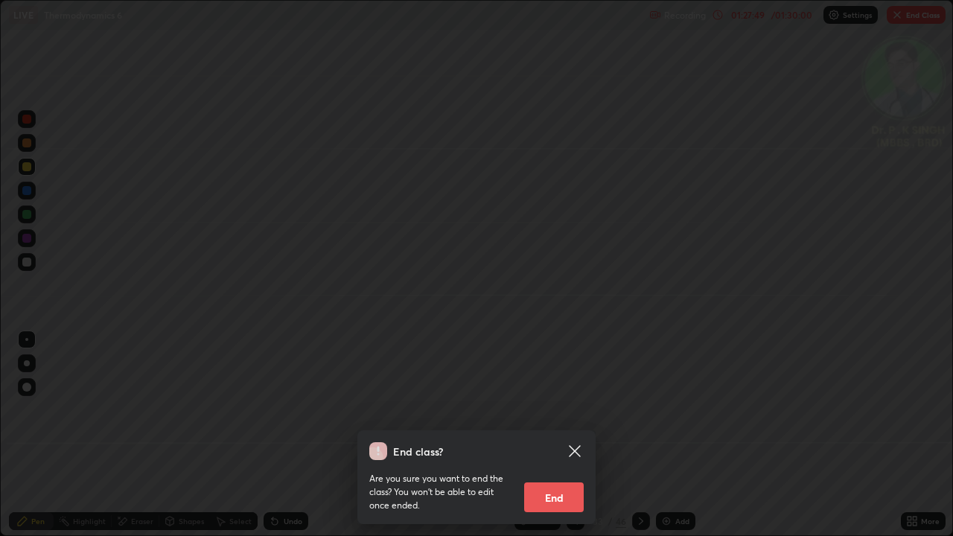
click at [560, 435] on button "End" at bounding box center [554, 497] width 60 height 30
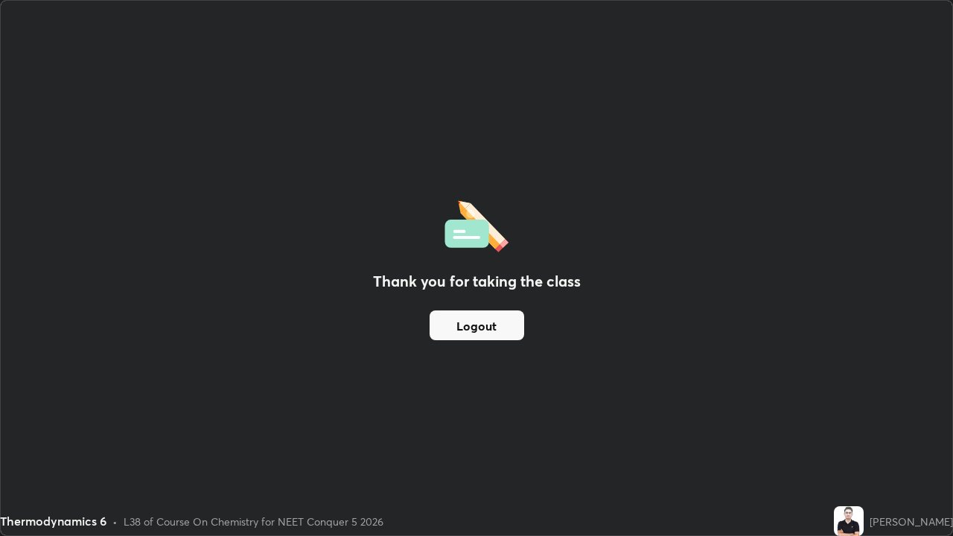
click at [492, 336] on button "Logout" at bounding box center [476, 325] width 95 height 30
click at [494, 335] on button "Logout" at bounding box center [476, 325] width 95 height 30
click at [493, 333] on button "Logout" at bounding box center [476, 325] width 95 height 30
click at [493, 331] on button "Logout" at bounding box center [476, 325] width 95 height 30
click at [500, 336] on button "Logout" at bounding box center [476, 325] width 95 height 30
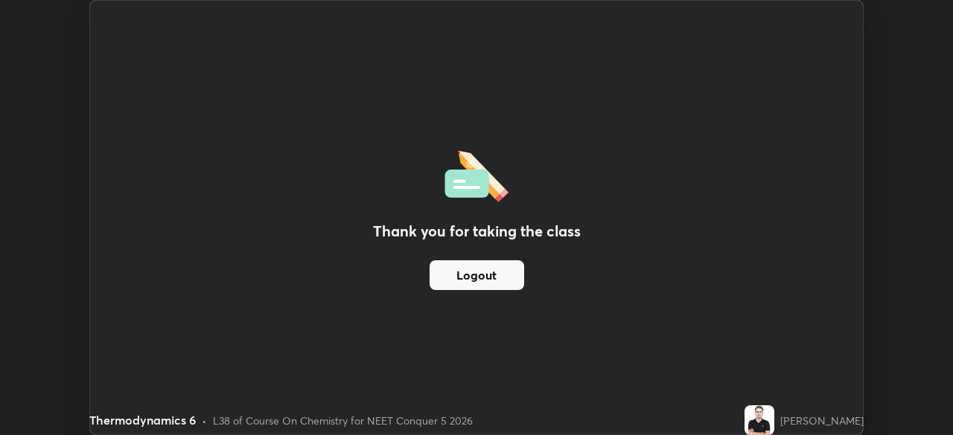
scroll to position [73999, 73482]
